Goal: Find specific page/section: Find specific page/section

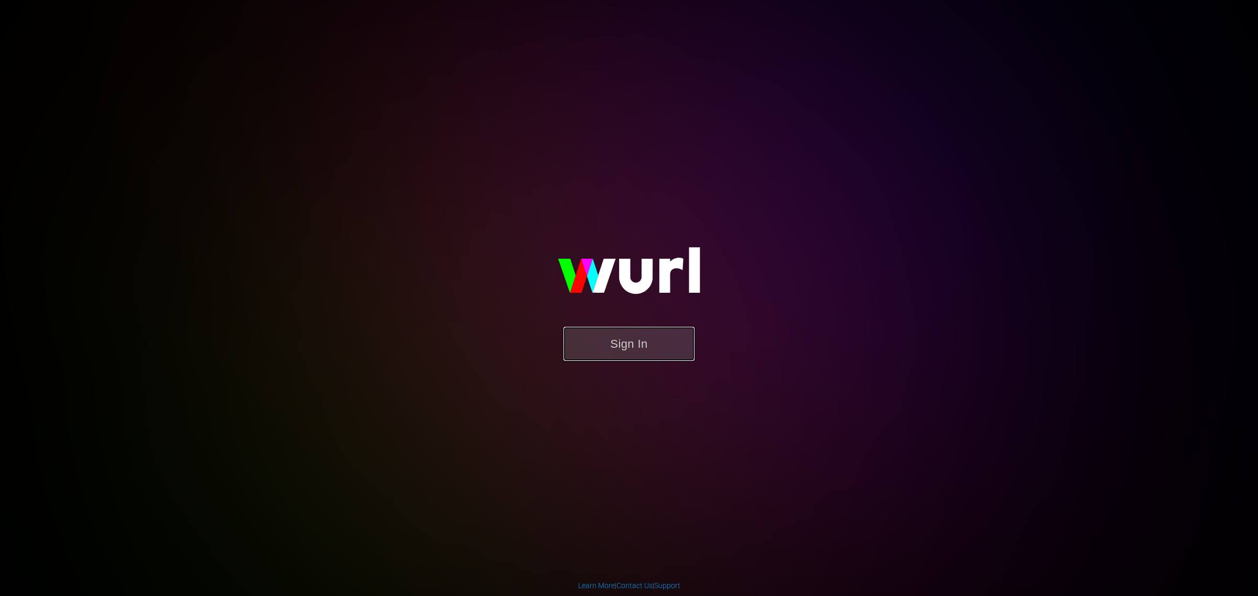
click at [585, 346] on button "Sign In" at bounding box center [628, 344] width 131 height 34
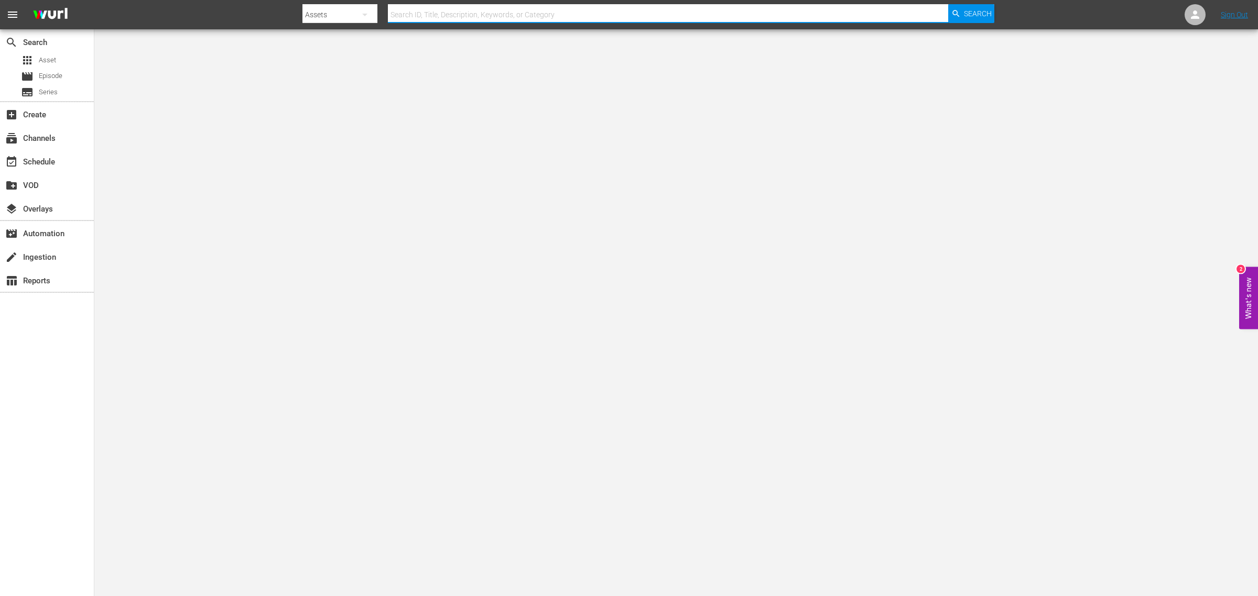
click at [504, 12] on input "text" at bounding box center [668, 14] width 560 height 25
paste input "306574"
type input "306574"
